Goal: Task Accomplishment & Management: Use online tool/utility

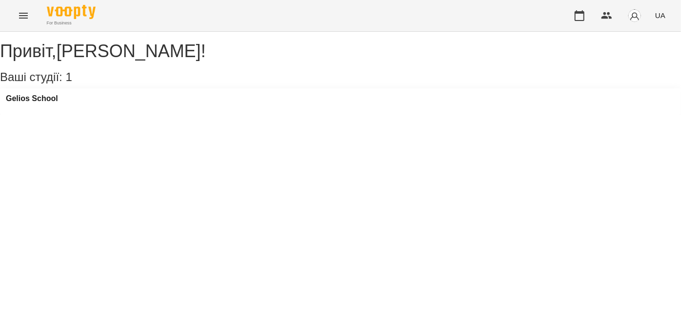
click at [7, 22] on div "For Business UA" at bounding box center [340, 15] width 681 height 31
click at [34, 18] on button "Menu" at bounding box center [23, 15] width 23 height 23
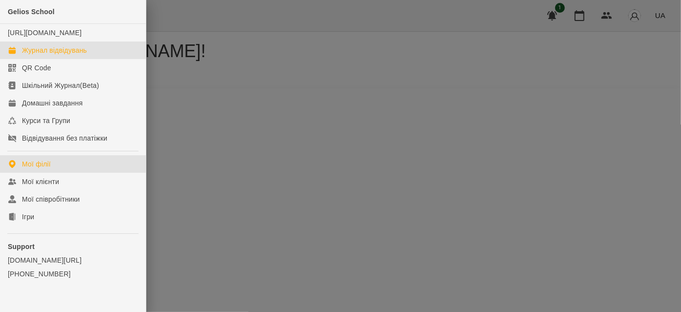
click at [35, 55] on div "Журнал відвідувань" at bounding box center [54, 50] width 65 height 10
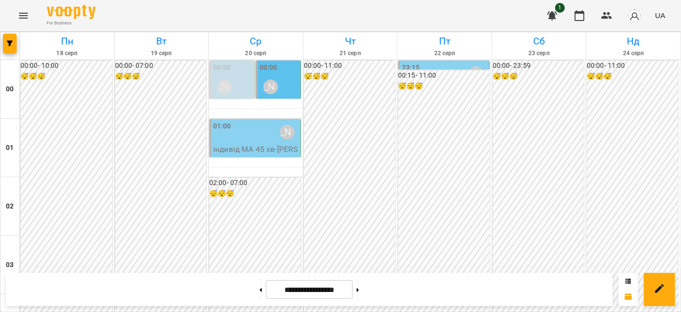
scroll to position [754, 0]
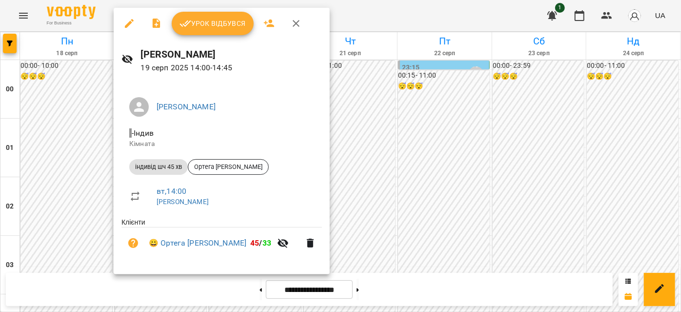
click at [207, 24] on span "Урок відбувся" at bounding box center [213, 24] width 66 height 12
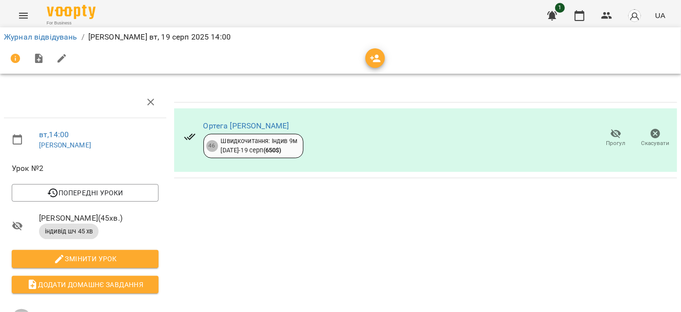
click at [18, 15] on icon "Menu" at bounding box center [24, 16] width 12 height 12
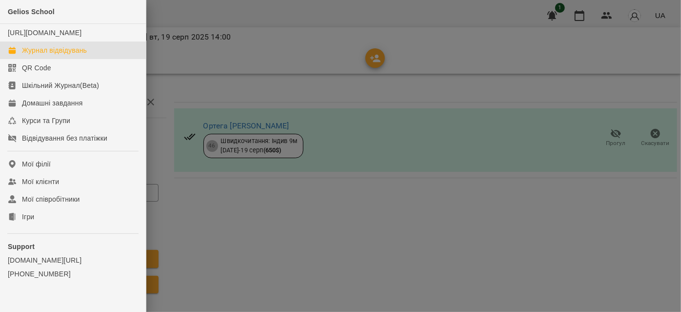
click at [43, 55] on div "Журнал відвідувань" at bounding box center [54, 50] width 65 height 10
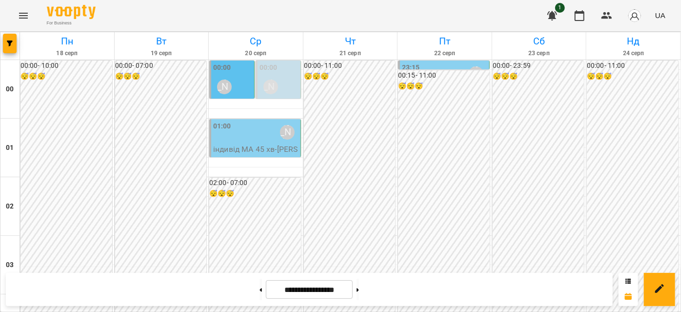
scroll to position [753, 0]
